Goal: Task Accomplishment & Management: Manage account settings

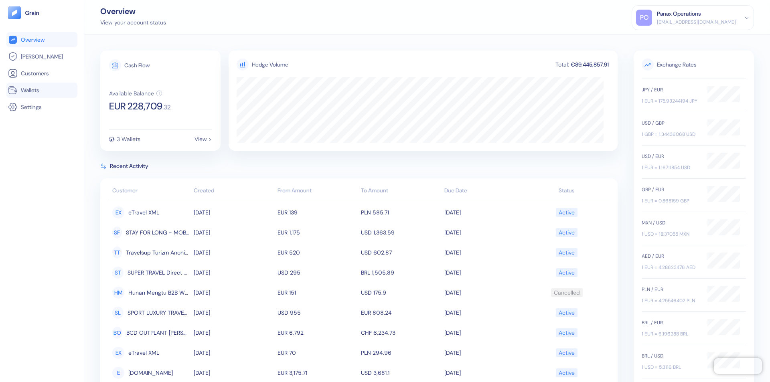
click at [42, 90] on link "Wallets" at bounding box center [42, 90] width 68 height 10
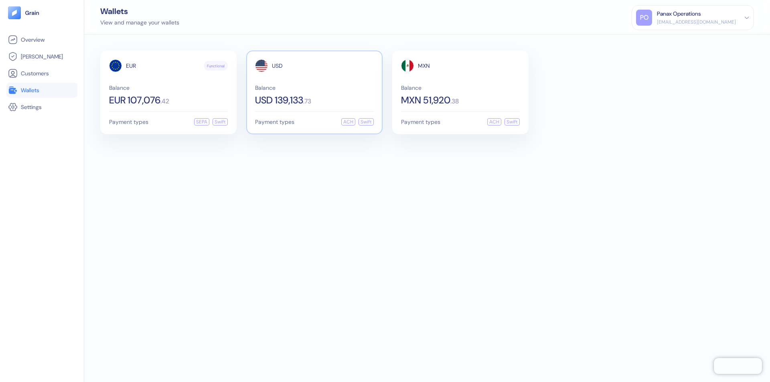
click at [277, 66] on span "USD" at bounding box center [277, 66] width 11 height 6
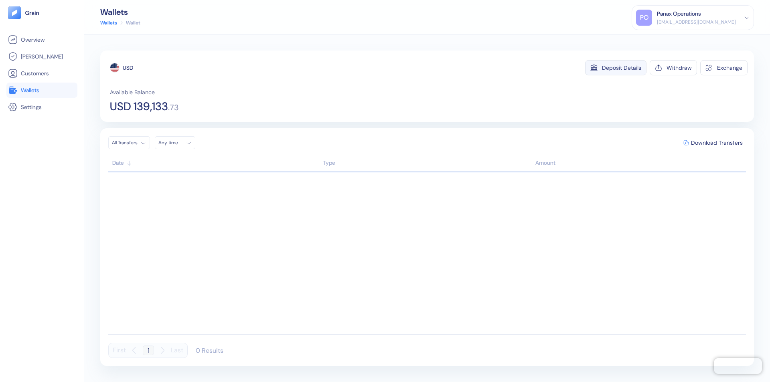
click at [621, 68] on div "Deposit Details" at bounding box center [621, 68] width 39 height 6
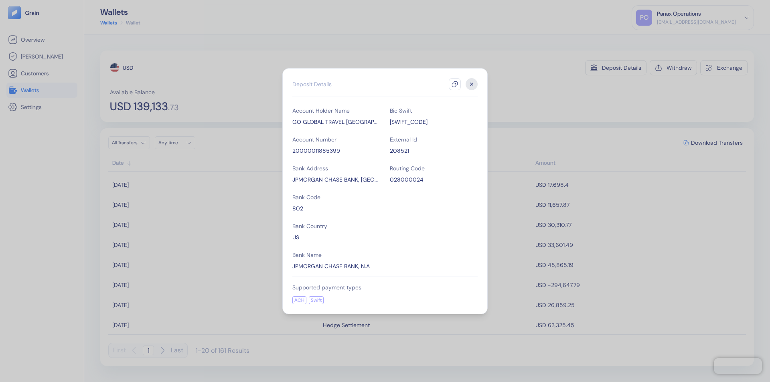
click at [455, 84] on icon "button" at bounding box center [454, 84] width 6 height 6
click at [472, 84] on icon "button" at bounding box center [471, 84] width 3 height 3
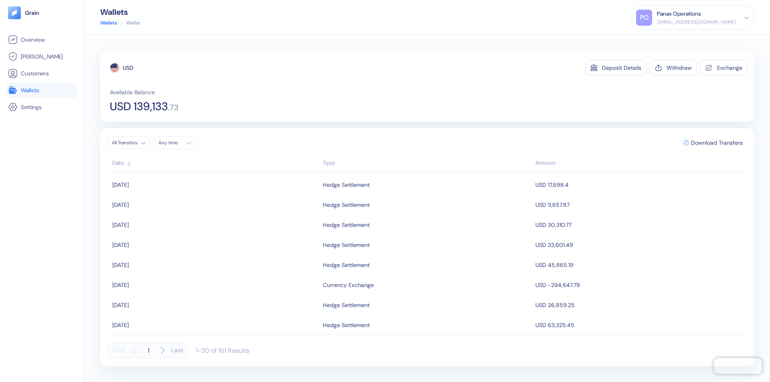
click at [177, 143] on div "Any time" at bounding box center [170, 143] width 24 height 6
click at [176, 195] on button "7" at bounding box center [177, 195] width 10 height 10
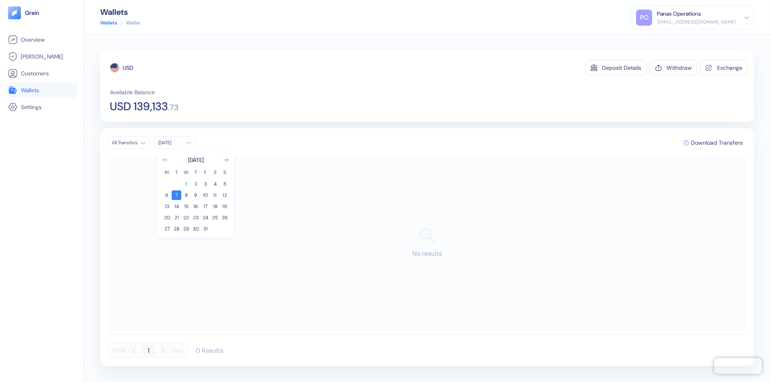
click at [165, 160] on icon "Go to previous month" at bounding box center [165, 159] width 4 height 3
click at [225, 184] on button "7" at bounding box center [225, 184] width 10 height 10
click at [128, 68] on div "USD" at bounding box center [128, 68] width 10 height 8
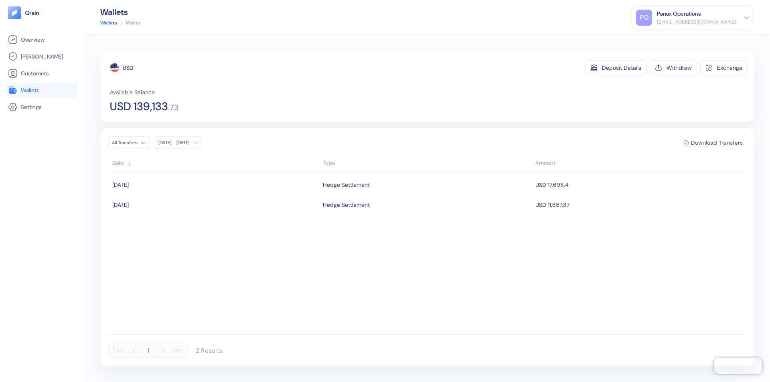
click at [716, 143] on span "Download Transfers" at bounding box center [717, 143] width 52 height 6
click at [42, 90] on link "Wallets" at bounding box center [42, 90] width 68 height 10
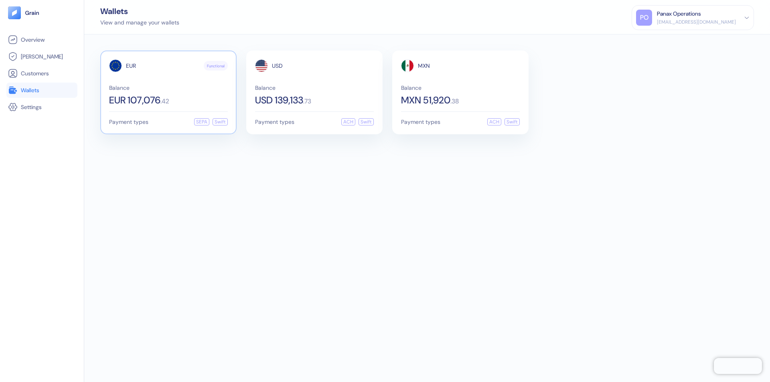
click at [131, 66] on span "EUR" at bounding box center [131, 66] width 10 height 6
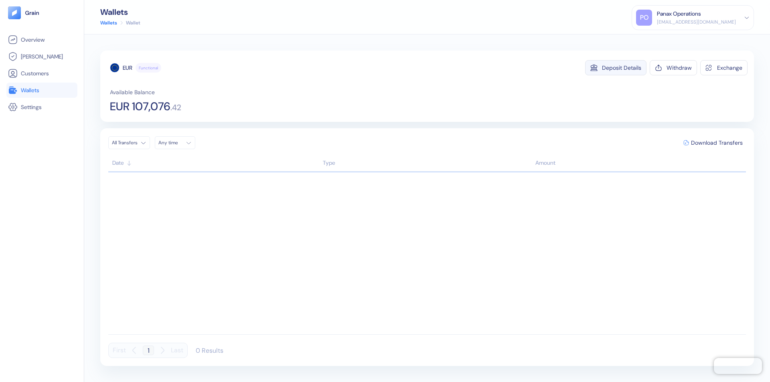
click at [621, 68] on div "Deposit Details" at bounding box center [621, 68] width 39 height 6
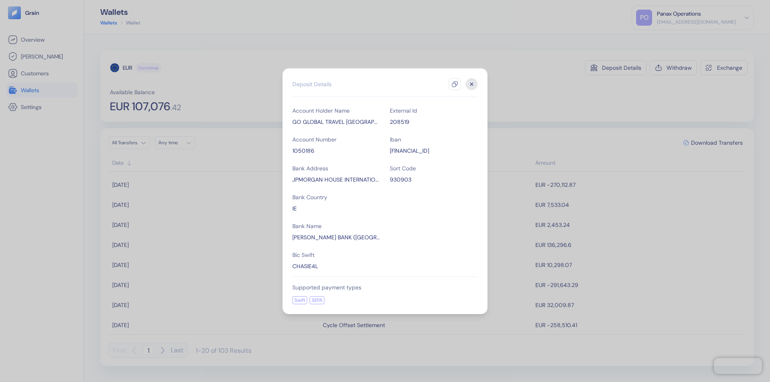
click at [455, 84] on icon "button" at bounding box center [454, 84] width 6 height 6
click at [472, 84] on icon "button" at bounding box center [471, 84] width 3 height 3
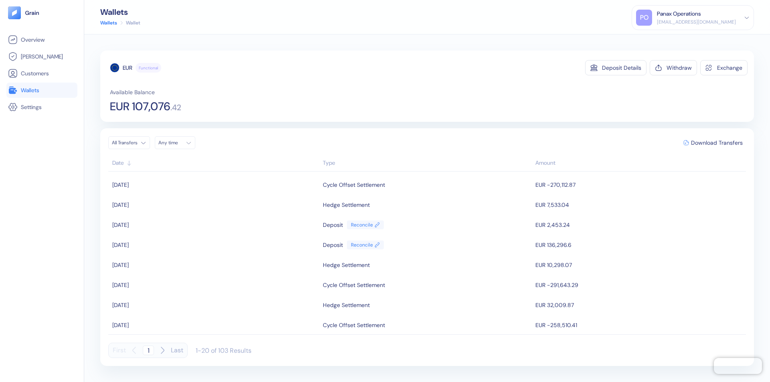
click at [177, 143] on div "Any time" at bounding box center [170, 143] width 24 height 6
click at [176, 195] on button "7" at bounding box center [177, 195] width 10 height 10
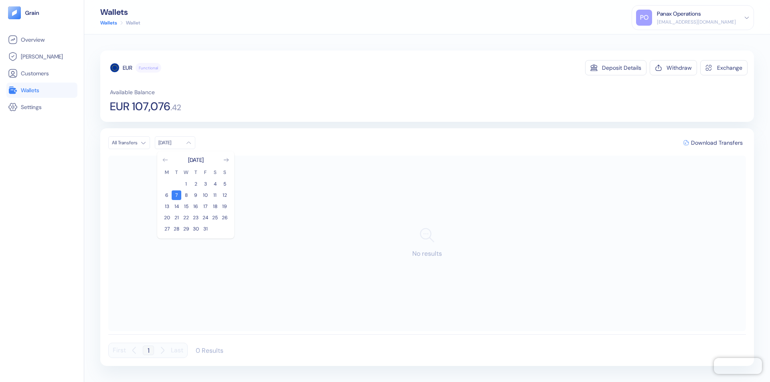
click at [165, 160] on icon "Go to previous month" at bounding box center [165, 159] width 4 height 3
click at [225, 184] on button "7" at bounding box center [225, 184] width 10 height 10
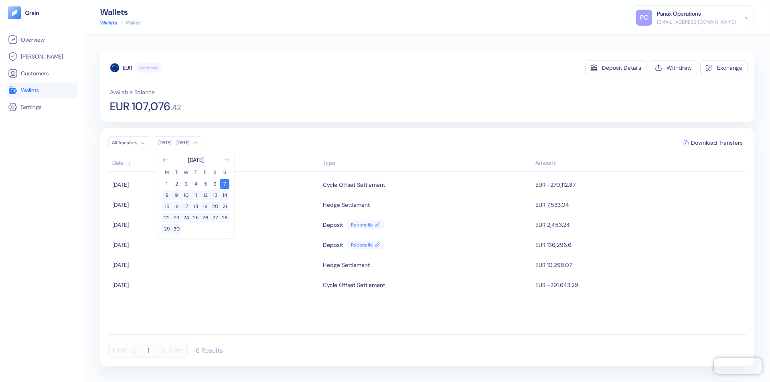
click at [128, 68] on div "EUR" at bounding box center [128, 68] width 10 height 8
click at [716, 143] on span "Download Transfers" at bounding box center [717, 143] width 52 height 6
click at [42, 90] on link "Wallets" at bounding box center [42, 90] width 68 height 10
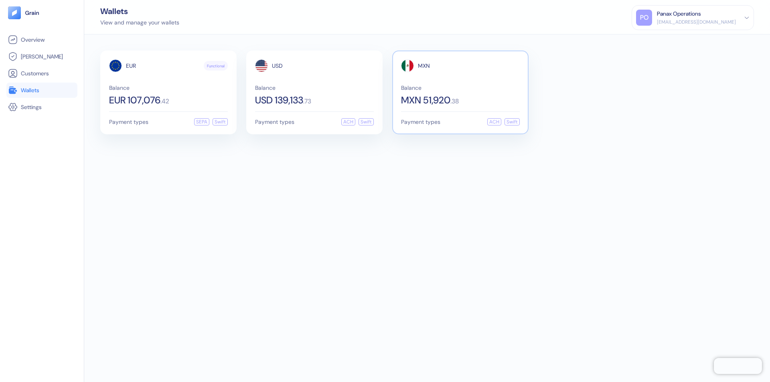
click at [424, 66] on span "MXN" at bounding box center [424, 66] width 12 height 6
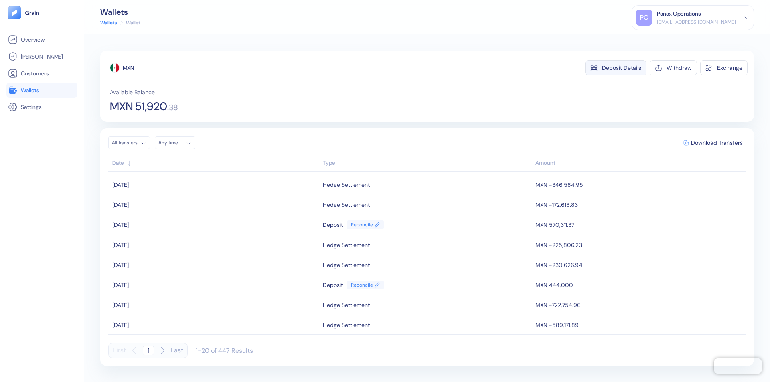
click at [621, 68] on div "Deposit Details" at bounding box center [621, 68] width 39 height 6
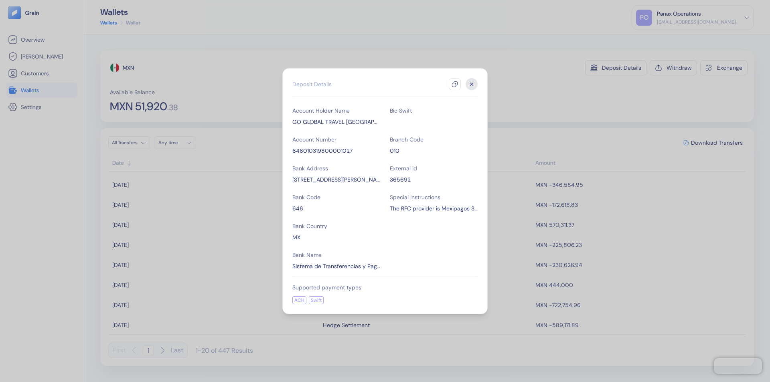
click at [455, 84] on icon "button" at bounding box center [454, 84] width 6 height 6
click at [472, 84] on icon "button" at bounding box center [471, 84] width 3 height 3
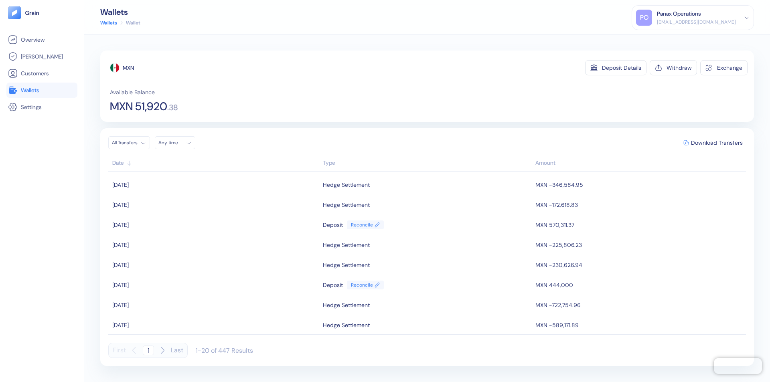
click at [177, 143] on div "Any time" at bounding box center [170, 143] width 24 height 6
click at [176, 195] on button "7" at bounding box center [177, 195] width 10 height 10
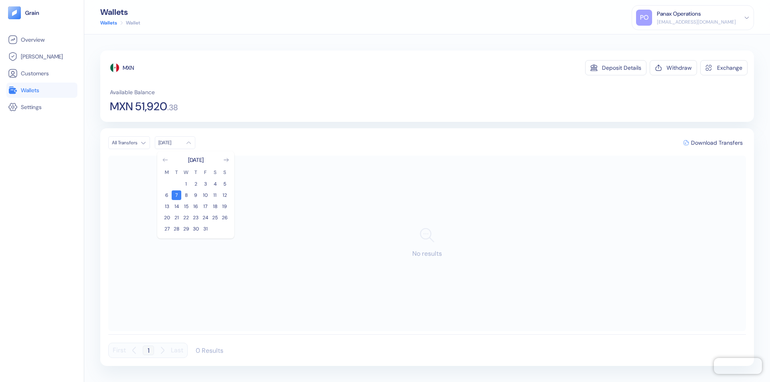
click at [165, 160] on icon "Go to previous month" at bounding box center [165, 159] width 4 height 3
click at [225, 184] on button "7" at bounding box center [225, 184] width 10 height 10
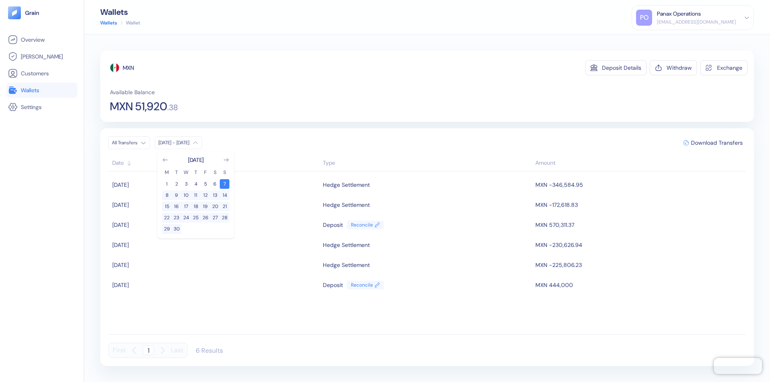
click at [129, 68] on div "MXN" at bounding box center [128, 68] width 11 height 8
click at [716, 143] on span "Download Transfers" at bounding box center [717, 143] width 52 height 6
click at [701, 18] on div "Panax Operations" at bounding box center [679, 14] width 44 height 8
click at [668, 40] on div "Sign Out" at bounding box center [657, 40] width 22 height 8
